Goal: Transaction & Acquisition: Purchase product/service

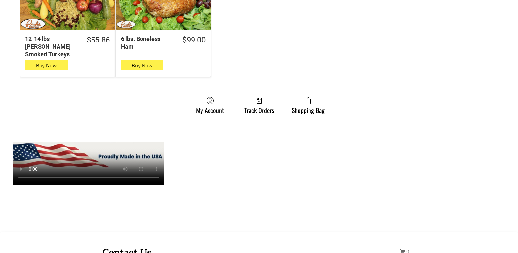
scroll to position [588, 0]
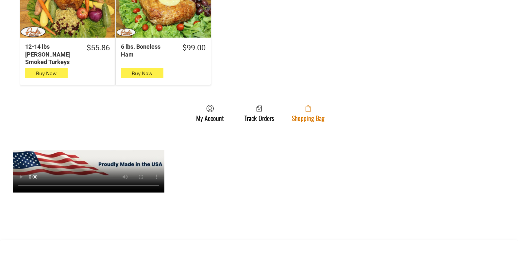
click at [322, 105] on link "Shopping Bag" at bounding box center [307, 113] width 39 height 17
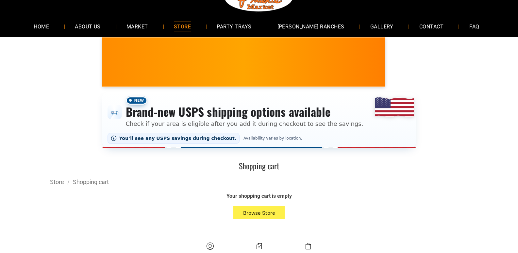
scroll to position [98, 0]
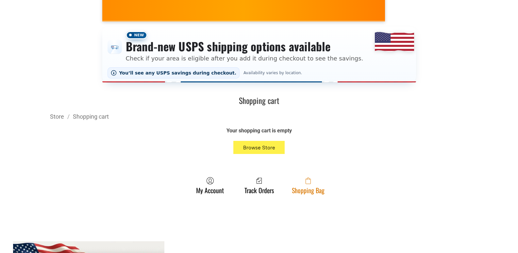
click at [301, 185] on span at bounding box center [308, 181] width 33 height 8
click at [321, 188] on link "Shopping Bag" at bounding box center [307, 185] width 39 height 17
click at [306, 183] on icon at bounding box center [307, 180] width 5 height 7
